Goal: Task Accomplishment & Management: Manage account settings

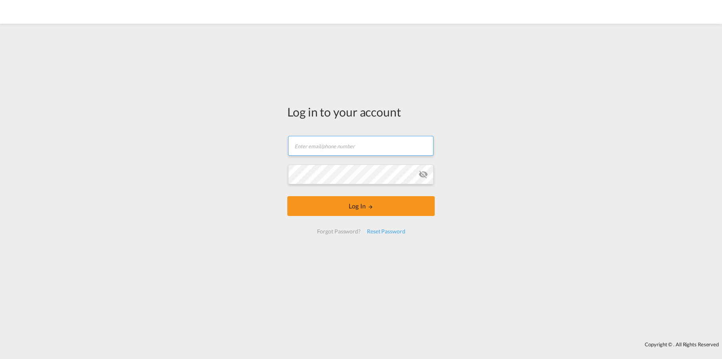
click at [336, 146] on input "text" at bounding box center [360, 146] width 145 height 20
click at [186, 144] on div "Log in to your account Email field is required Password field is required Log I…" at bounding box center [361, 183] width 722 height 310
click at [312, 141] on input "text" at bounding box center [360, 146] width 145 height 20
type input "[EMAIL_ADDRESS][DOMAIN_NAME]"
click at [206, 186] on div "Log in to your account [EMAIL_ADDRESS][DOMAIN_NAME] Password field is required …" at bounding box center [361, 183] width 722 height 310
